Goal: Obtain resource: Obtain resource

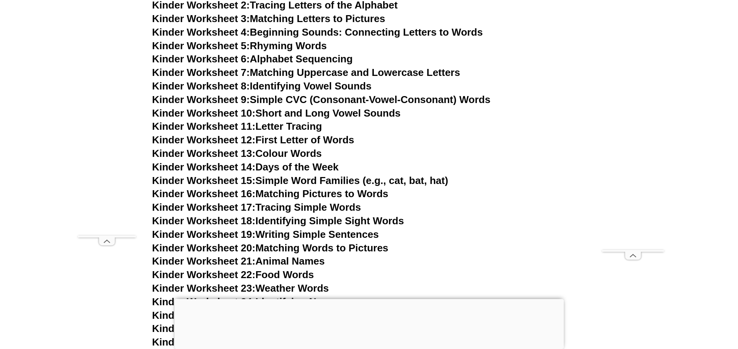
scroll to position [542, 0]
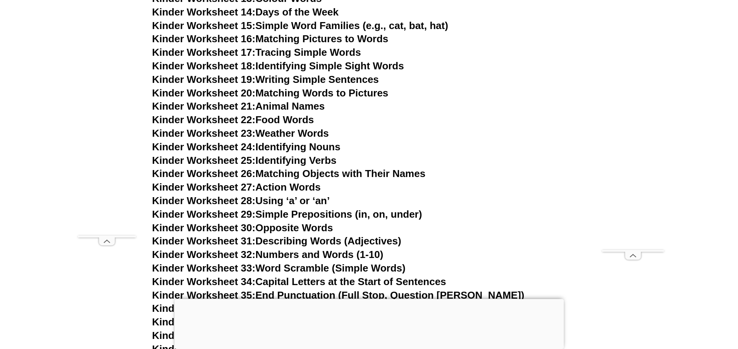
click at [332, 307] on iframe "Advertisement" at bounding box center [368, 323] width 389 height 48
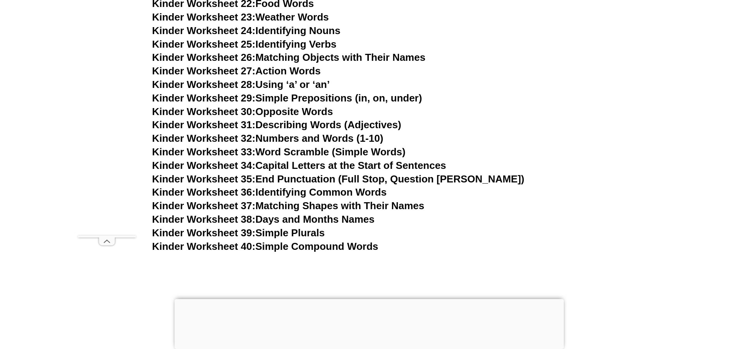
scroll to position [697, 0]
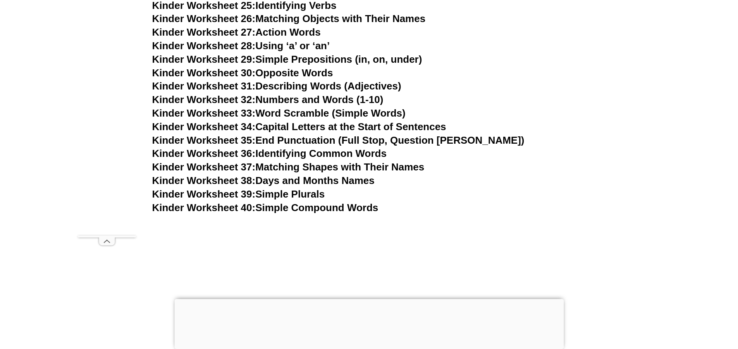
click at [325, 152] on link "Kinder Worksheet 36: Identifying Common Words" at bounding box center [269, 154] width 234 height 12
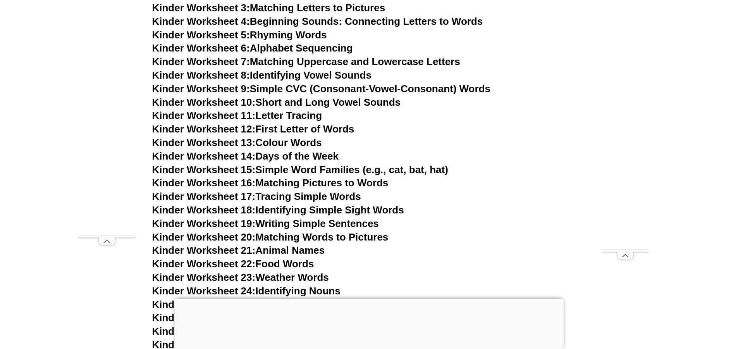
scroll to position [437, 0]
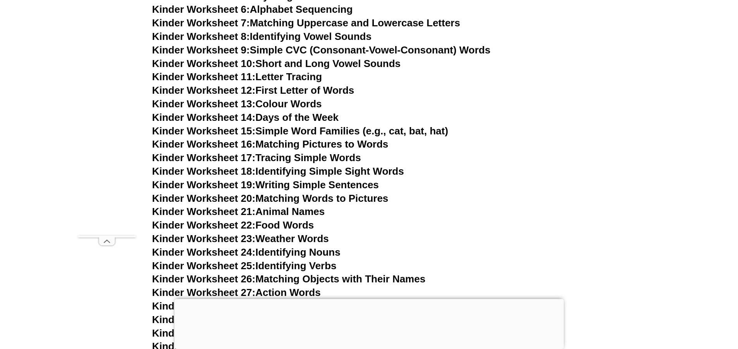
click at [345, 133] on link "Kinder Worksheet 15: Simple Word Families (e.g., cat, bat, hat)" at bounding box center [300, 131] width 296 height 12
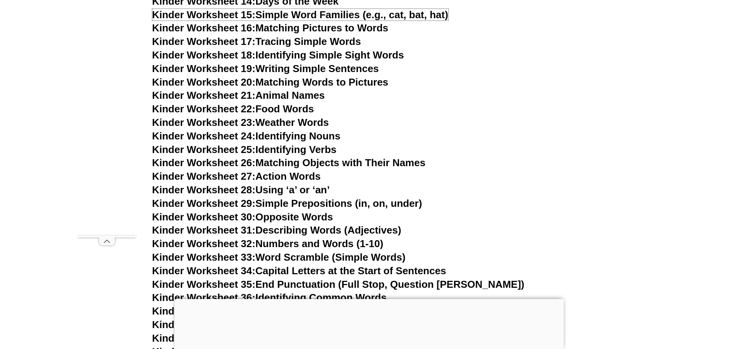
scroll to position [592, 0]
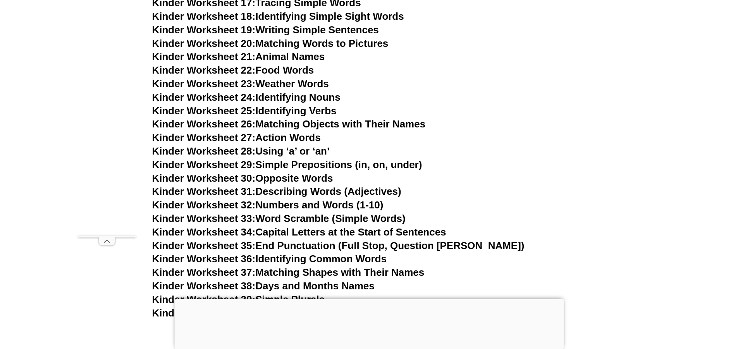
click at [229, 255] on span "Kinder Worksheet 36:" at bounding box center [203, 259] width 103 height 12
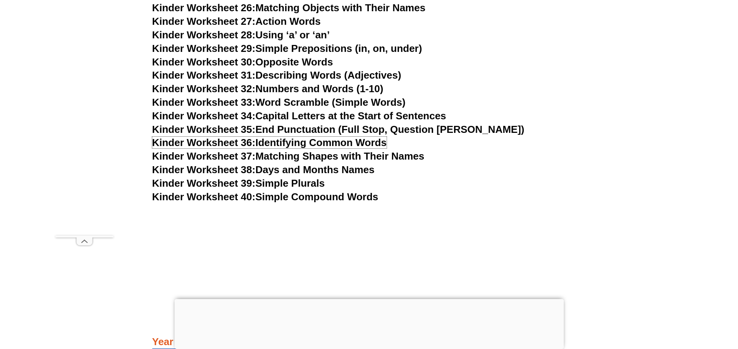
scroll to position [553, 0]
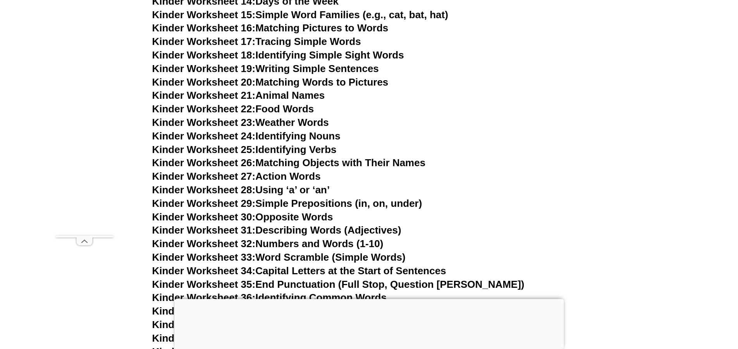
click at [293, 80] on link "Kinder Worksheet 20: Matching Words to Pictures" at bounding box center [270, 82] width 236 height 12
